Goal: Task Accomplishment & Management: Complete application form

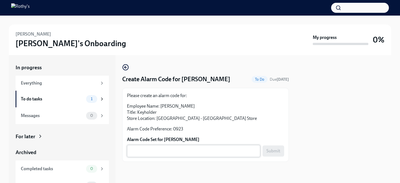
click at [159, 152] on textarea "Alarm Code Set for [PERSON_NAME]" at bounding box center [193, 150] width 127 height 7
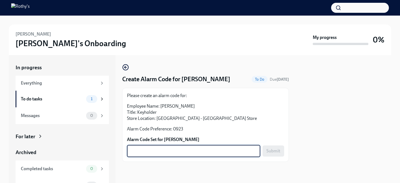
click at [187, 151] on textarea "Alarm Code Set for [PERSON_NAME]" at bounding box center [193, 150] width 127 height 7
paste textarea "0923"
type textarea "0923"
click at [274, 152] on span "Submit" at bounding box center [273, 151] width 14 height 6
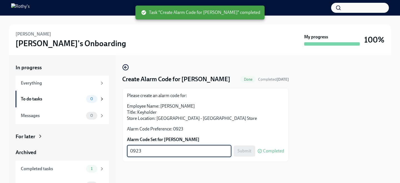
click at [136, 152] on textarea "0923" at bounding box center [179, 150] width 98 height 7
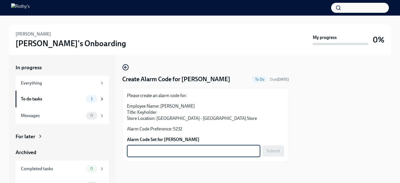
click at [201, 151] on textarea "Alarm Code Set for [PERSON_NAME]" at bounding box center [193, 150] width 127 height 7
paste textarea "0964"
type textarea "0964"
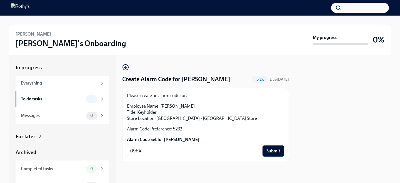
click at [284, 152] on div "Please create an alarm code for: Employee Name: [PERSON_NAME] Title: Keyholder …" at bounding box center [205, 125] width 166 height 74
click at [276, 152] on span "Submit" at bounding box center [273, 151] width 14 height 6
